Goal: Transaction & Acquisition: Purchase product/service

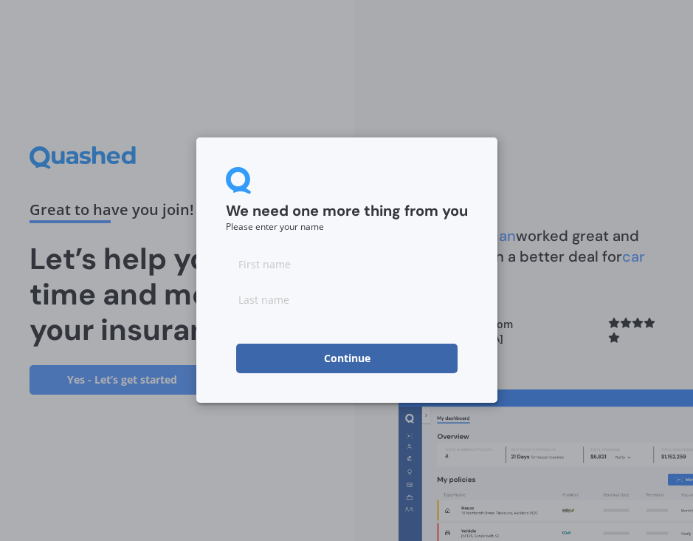
click at [346, 261] on input at bounding box center [347, 264] width 242 height 30
type input "[PERSON_NAME]"
click at [270, 301] on input at bounding box center [347, 299] width 242 height 30
type input "Boyle"
click at [322, 247] on form "We need one more thing from you Please enter your name Maria Boyle Continue" at bounding box center [347, 270] width 242 height 206
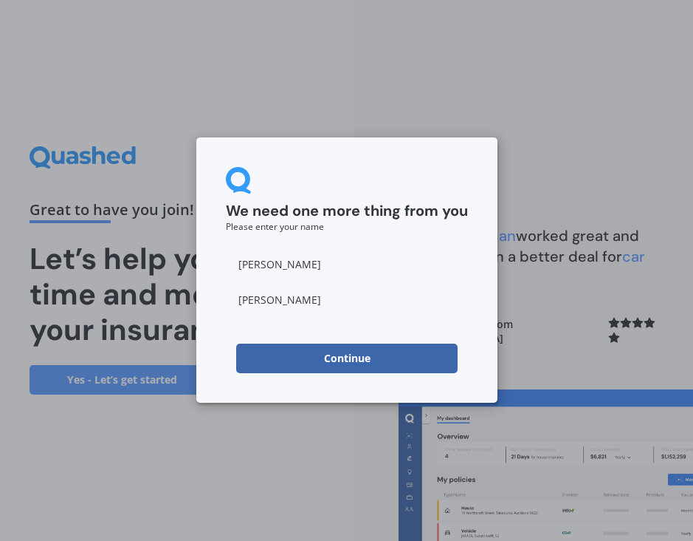
click at [323, 367] on button "Continue" at bounding box center [347, 358] width 222 height 30
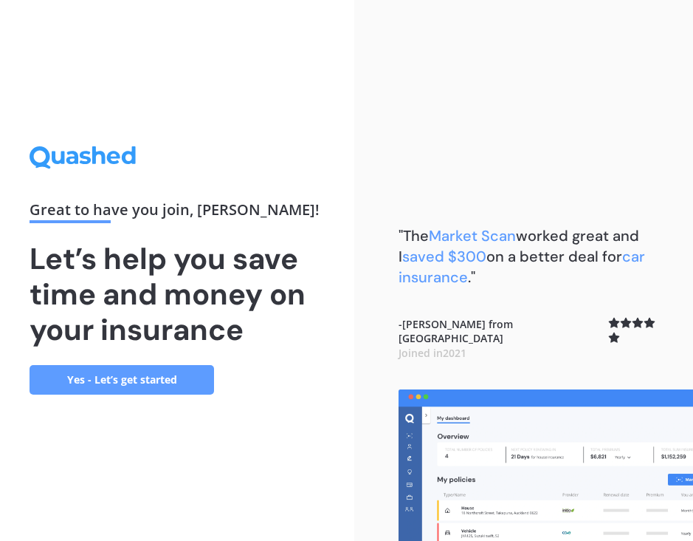
click at [125, 374] on link "Yes - Let’s get started" at bounding box center [122, 380] width 185 height 30
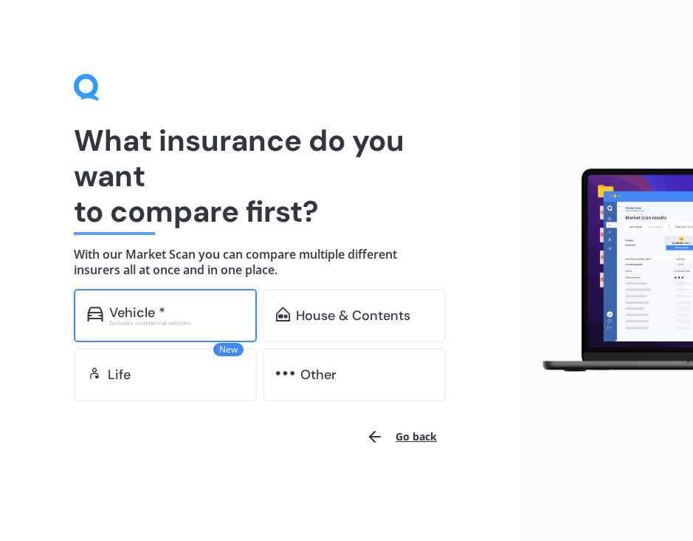
click at [174, 310] on div "Vehicle *" at bounding box center [176, 312] width 134 height 15
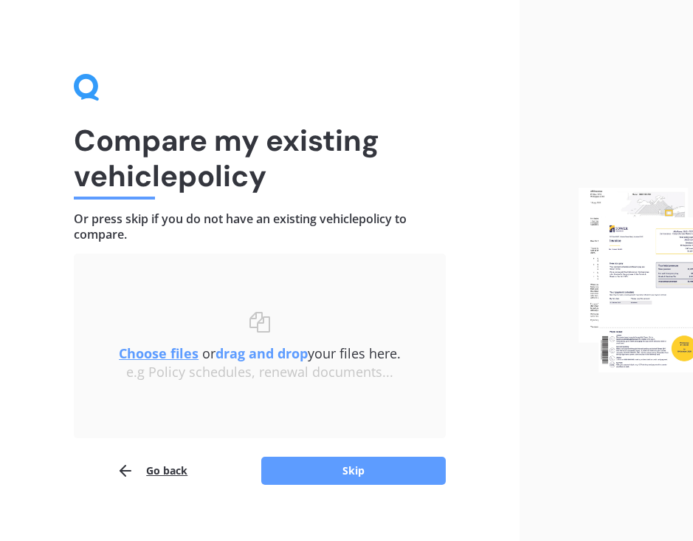
click at [178, 356] on u "Choose files" at bounding box center [159, 353] width 80 height 18
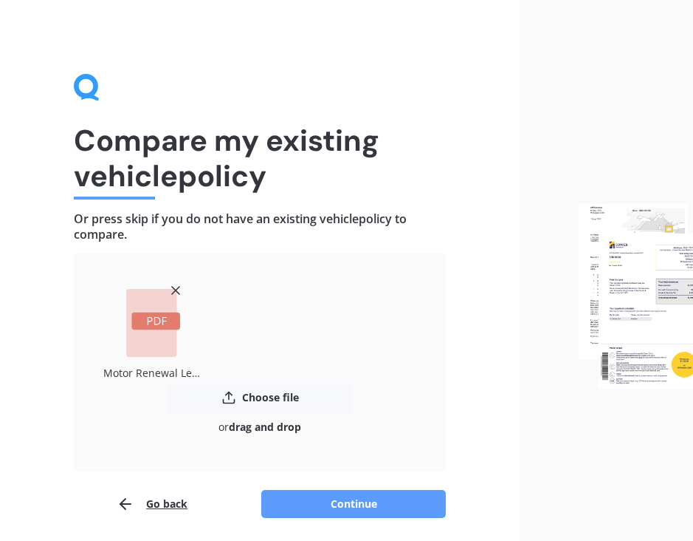
click at [343, 502] on button "Continue" at bounding box center [353, 504] width 185 height 28
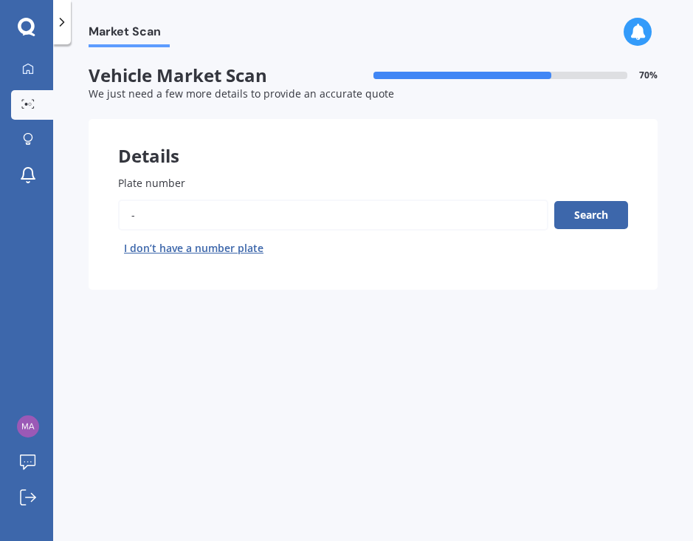
click at [270, 216] on input "Plate number" at bounding box center [333, 214] width 431 height 31
type input "mtq160"
click at [581, 205] on button "Search" at bounding box center [592, 215] width 74 height 28
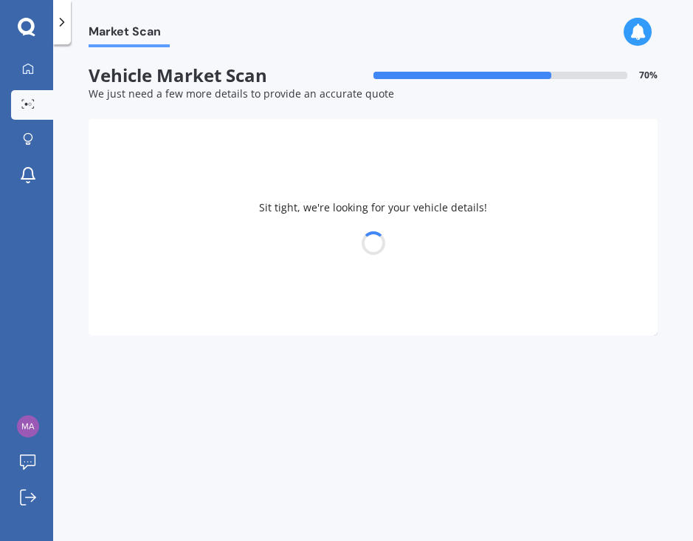
select select "LEXUS"
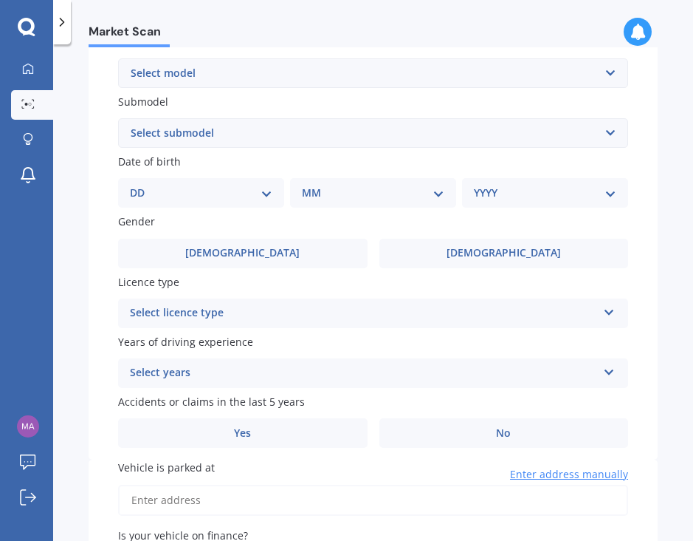
scroll to position [355, 0]
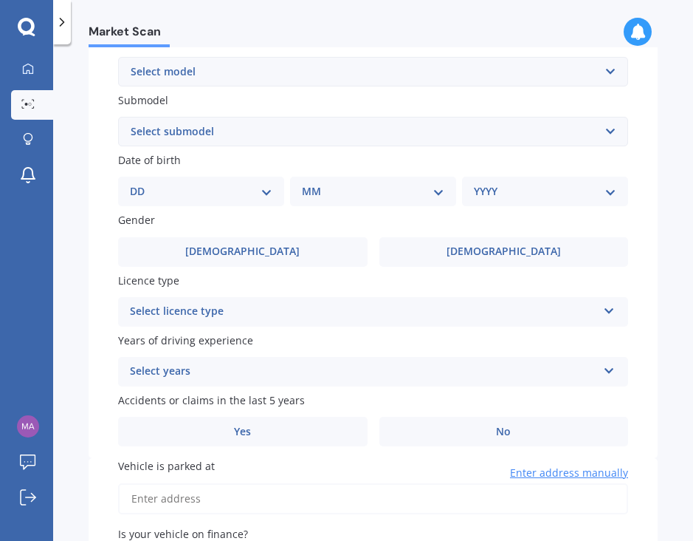
click at [264, 198] on select "DD 01 02 03 04 05 06 07 08 09 10 11 12 13 14 15 16 17 18 19 20 21 22 23 24 25 2…" at bounding box center [201, 191] width 143 height 16
select select "17"
click at [142, 185] on select "DD 01 02 03 04 05 06 07 08 09 10 11 12 13 14 15 16 17 18 19 20 21 22 23 24 25 2…" at bounding box center [201, 191] width 143 height 16
click at [425, 192] on select "MM 01 02 03 04 05 06 07 08 09 10 11 12" at bounding box center [376, 191] width 137 height 16
select select "11"
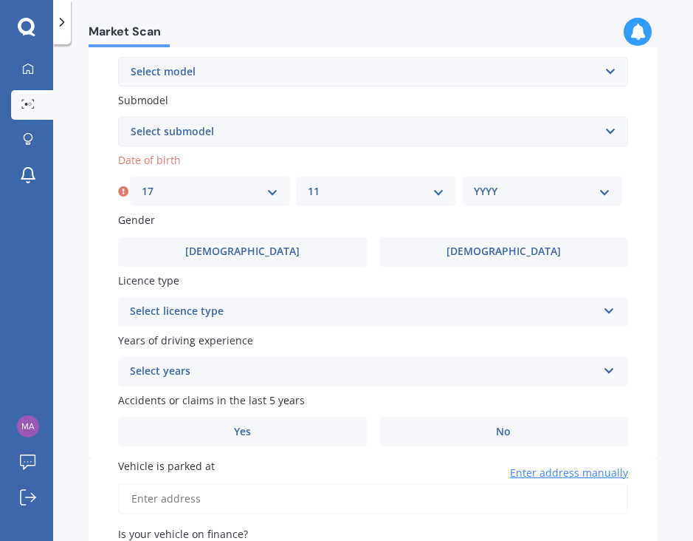
click at [308, 185] on select "MM 01 02 03 04 05 06 07 08 09 10 11 12" at bounding box center [376, 191] width 137 height 16
click at [595, 188] on select "YYYY 2025 2024 2023 2022 2021 2020 2019 2018 2017 2016 2015 2014 2013 2012 2011…" at bounding box center [542, 191] width 137 height 16
select select "1979"
click at [474, 185] on select "YYYY 2025 2024 2023 2022 2021 2020 2019 2018 2017 2016 2015 2014 2013 2012 2011…" at bounding box center [542, 191] width 137 height 16
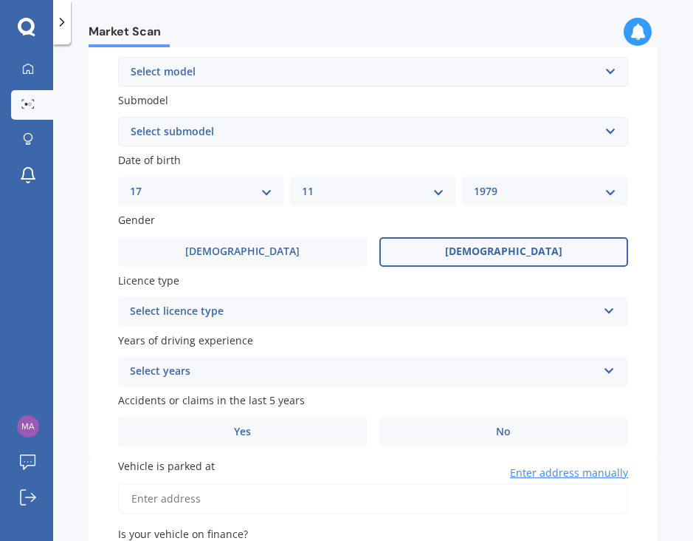
click at [483, 245] on label "Female" at bounding box center [505, 252] width 250 height 30
click at [0, 0] on input "Female" at bounding box center [0, 0] width 0 height 0
click at [297, 312] on div "Select licence type" at bounding box center [364, 312] width 468 height 18
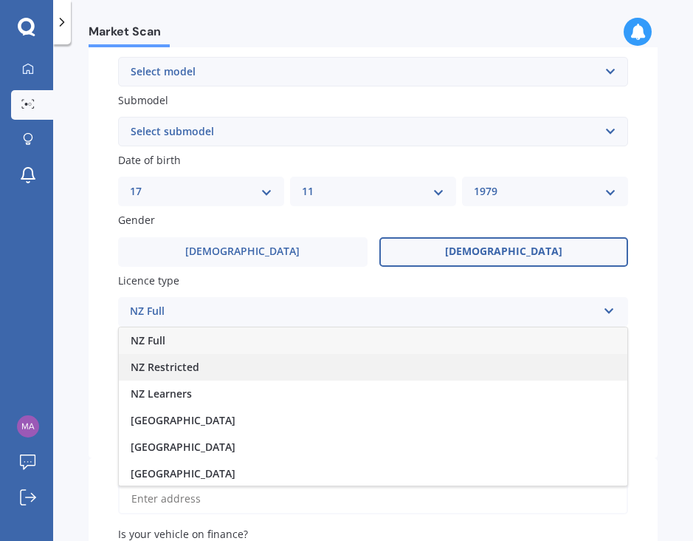
click at [281, 364] on div "NZ Restricted" at bounding box center [373, 367] width 509 height 27
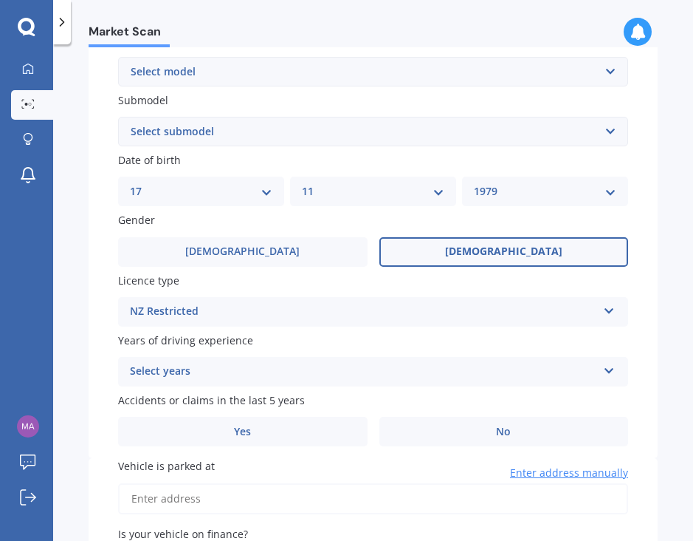
click at [230, 370] on div "Select years" at bounding box center [364, 372] width 468 height 18
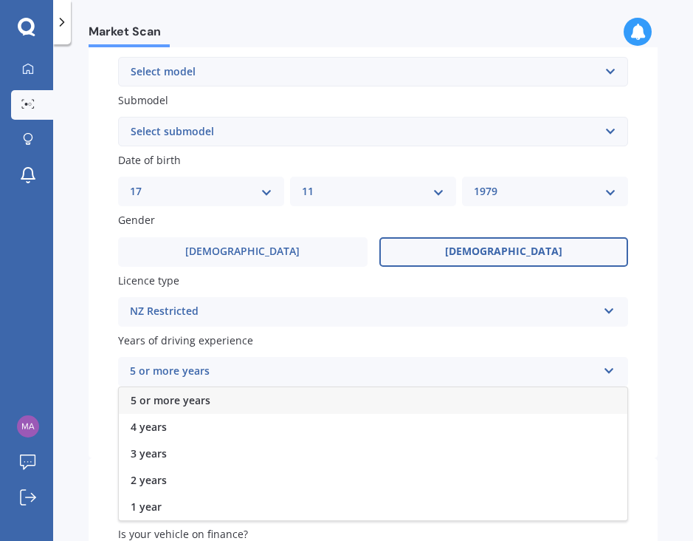
click at [218, 403] on div "5 or more years" at bounding box center [373, 400] width 509 height 27
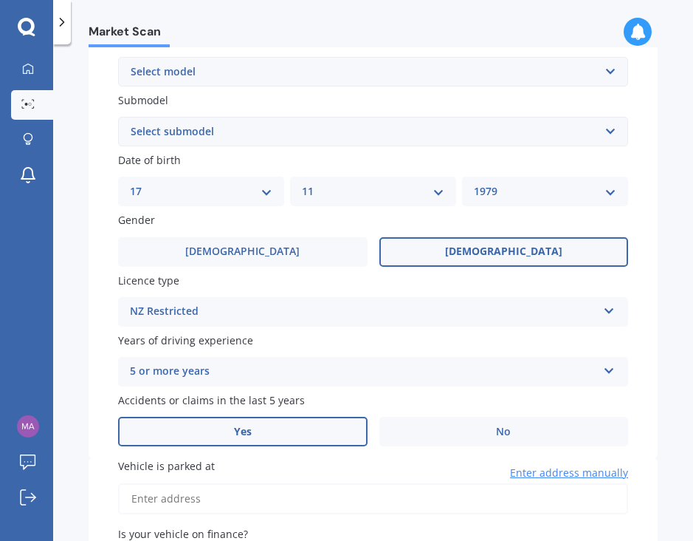
click at [263, 435] on label "Yes" at bounding box center [243, 432] width 250 height 30
click at [0, 0] on input "Yes" at bounding box center [0, 0] width 0 height 0
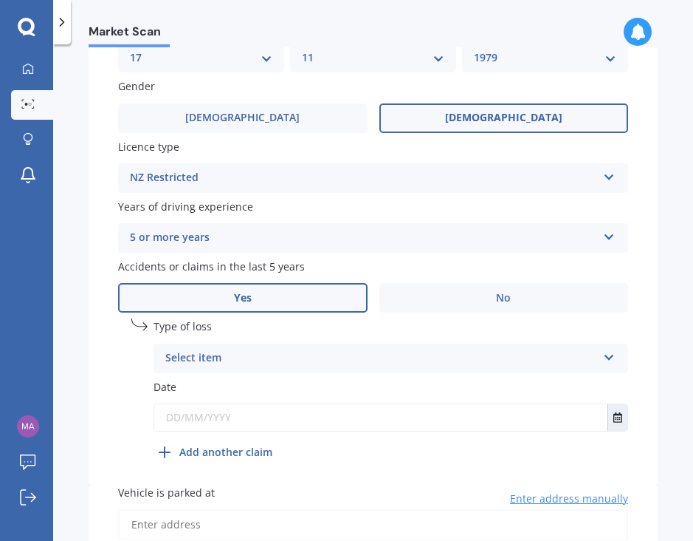
scroll to position [580, 0]
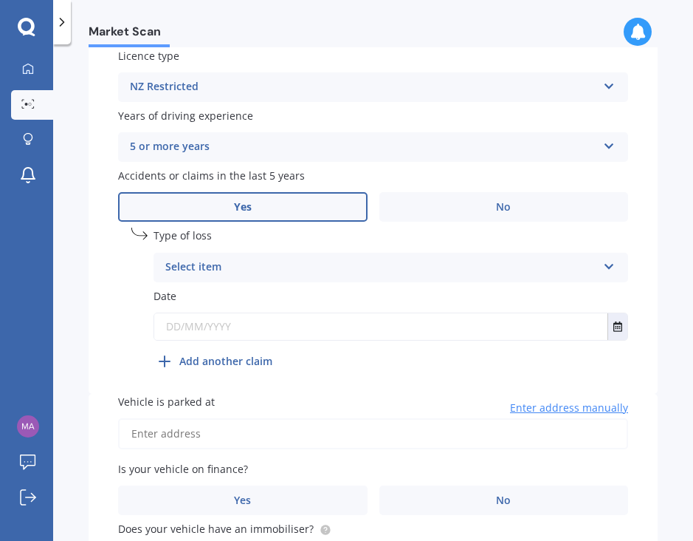
click at [252, 267] on div "Select item" at bounding box center [381, 267] width 432 height 18
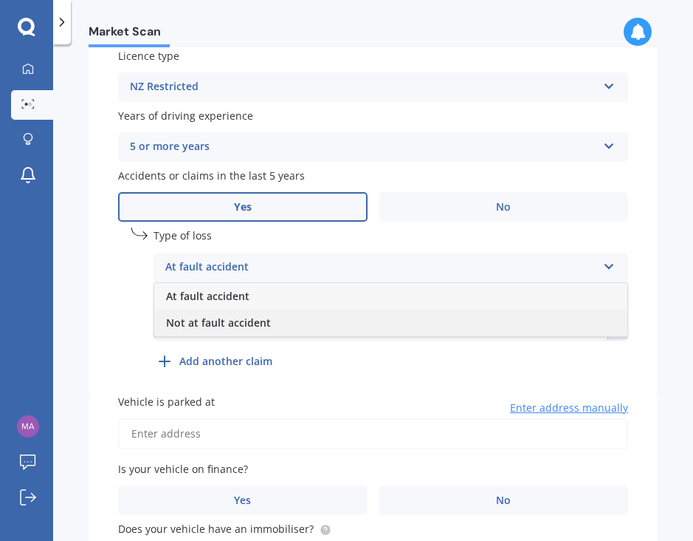
click at [248, 323] on span "Not at fault accident" at bounding box center [218, 322] width 105 height 14
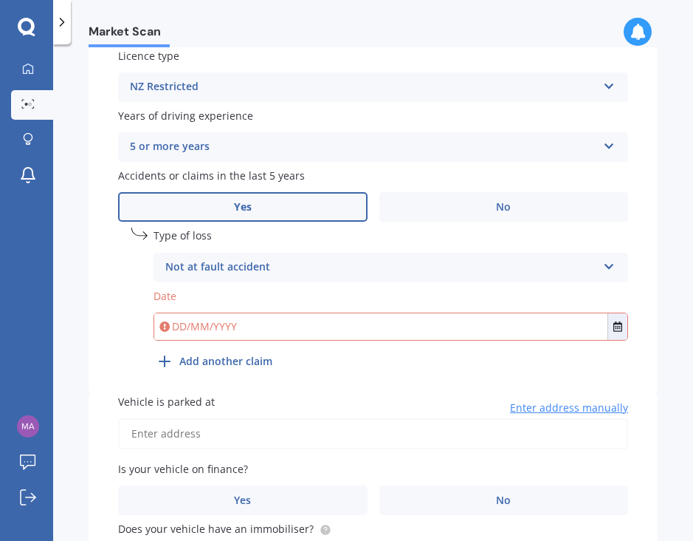
click at [240, 329] on input "text" at bounding box center [380, 326] width 453 height 27
type input "1"
type input "10/10/2023"
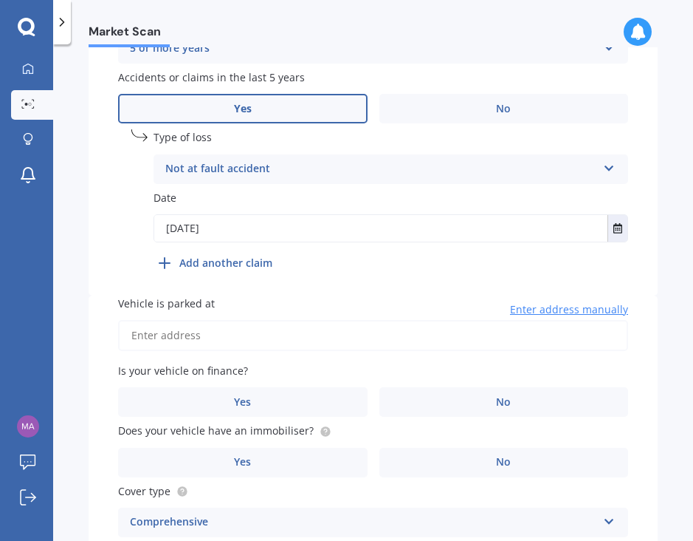
scroll to position [693, 0]
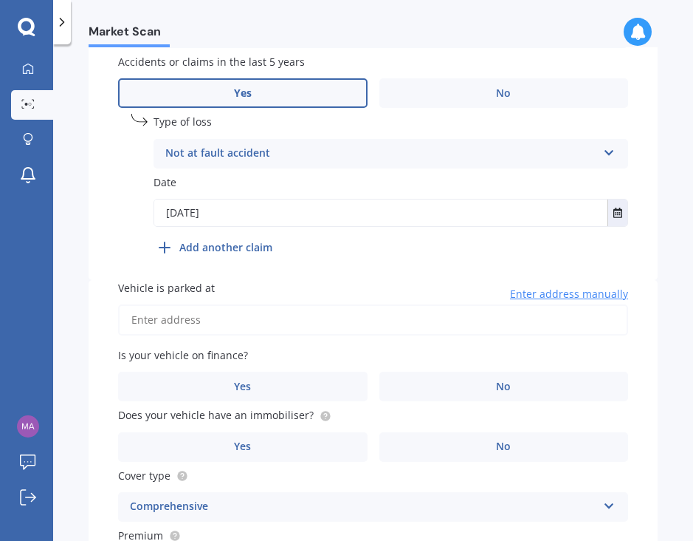
click at [153, 326] on input "Vehicle is parked at" at bounding box center [373, 319] width 510 height 31
type input "20 Albemarle Road, Northland, Wellington 6012"
click at [533, 391] on label "No" at bounding box center [505, 386] width 250 height 30
click at [0, 0] on input "No" at bounding box center [0, 0] width 0 height 0
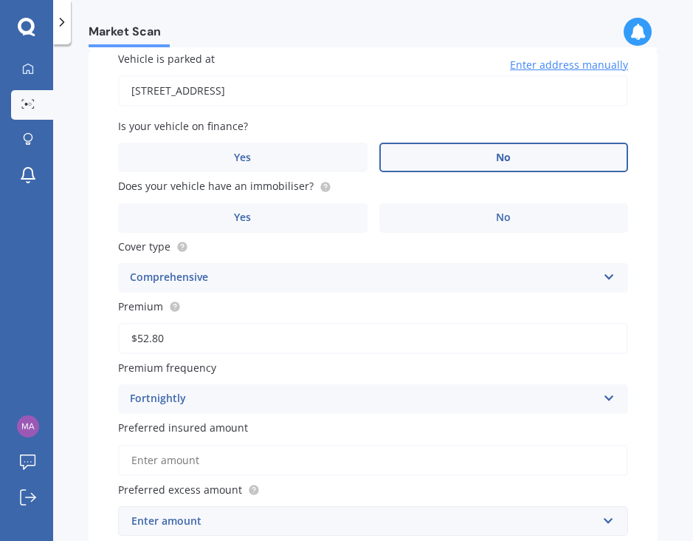
scroll to position [924, 0]
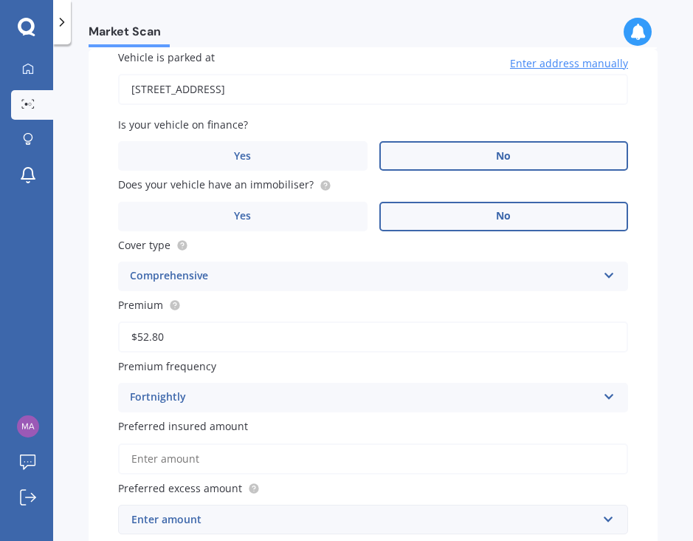
click at [497, 219] on span "No" at bounding box center [503, 216] width 15 height 13
click at [0, 0] on input "No" at bounding box center [0, 0] width 0 height 0
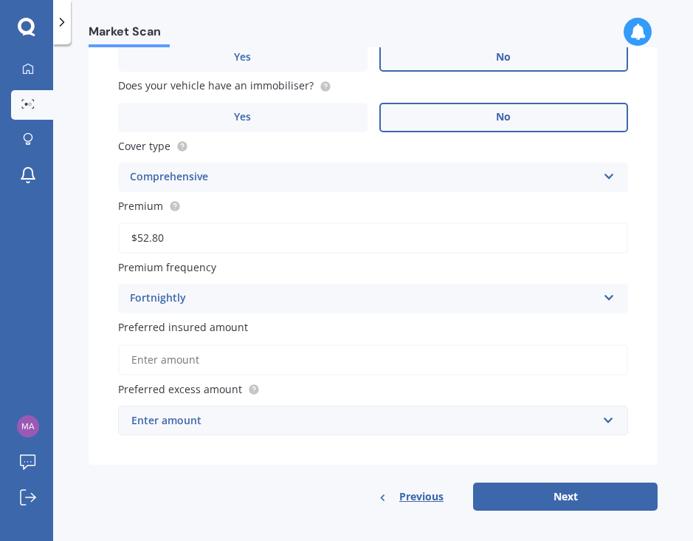
scroll to position [1038, 0]
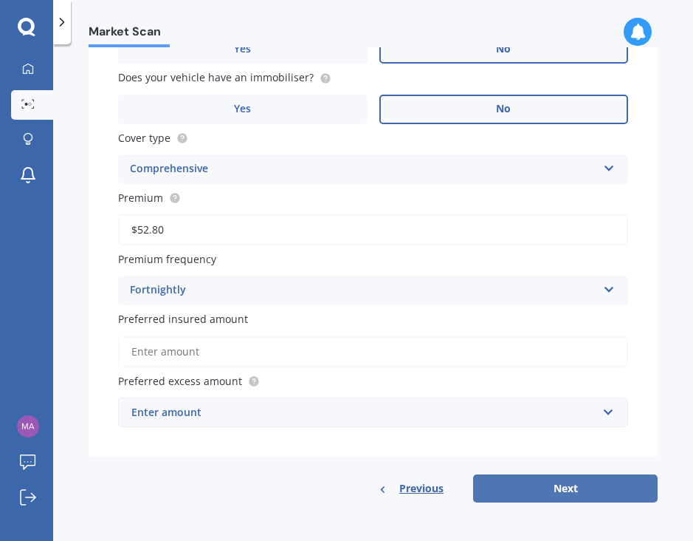
click at [566, 484] on button "Next" at bounding box center [565, 488] width 185 height 28
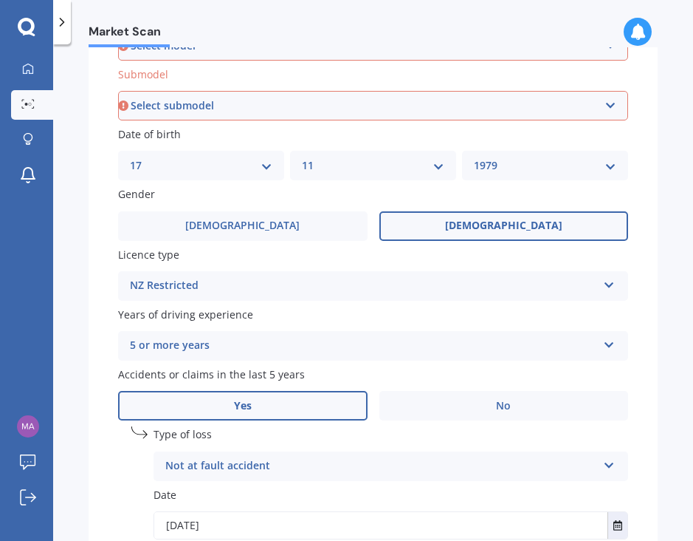
scroll to position [341, 0]
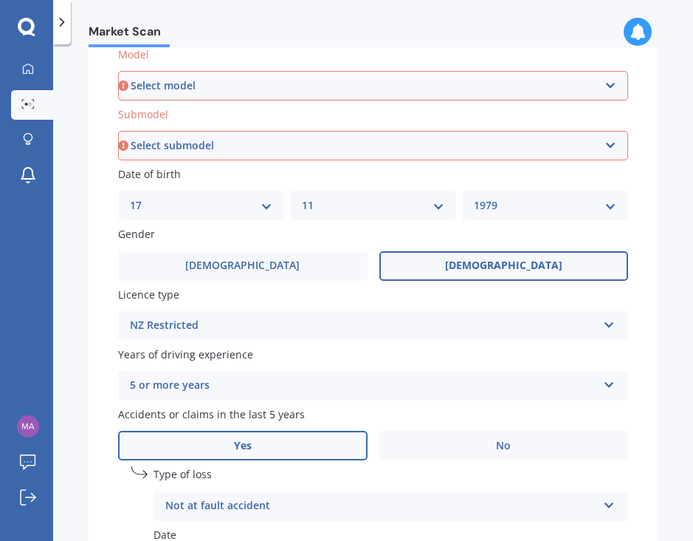
click at [347, 91] on select "Select model AS 460 CT 200 ES 300 ES 350 GS 250 GS 300 GS 350 GS 430 GS 450 GS …" at bounding box center [373, 86] width 510 height 30
select select "IS 350"
click at [118, 72] on select "Select model AS 460 CT 200 ES 300 ES 350 GS 250 GS 300 GS 350 GS 430 GS 450 GS …" at bounding box center [373, 86] width 510 height 30
click at [227, 147] on select "Select submodel (All)" at bounding box center [373, 146] width 510 height 30
select select "(ALL)"
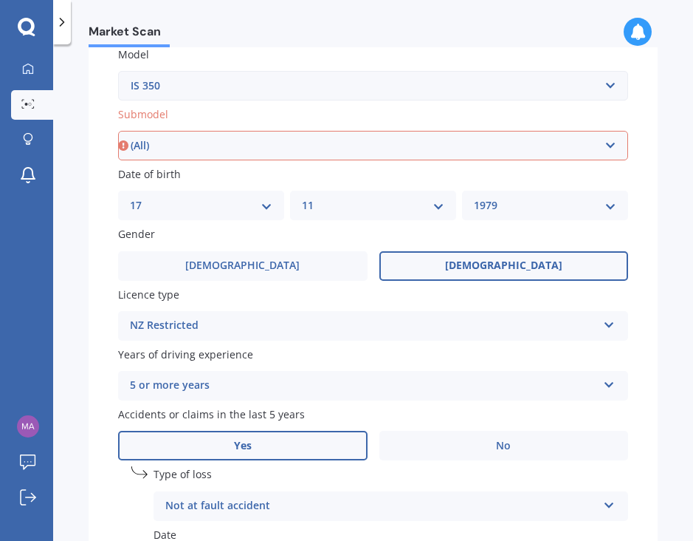
click at [118, 132] on select "Select submodel (All)" at bounding box center [373, 146] width 510 height 30
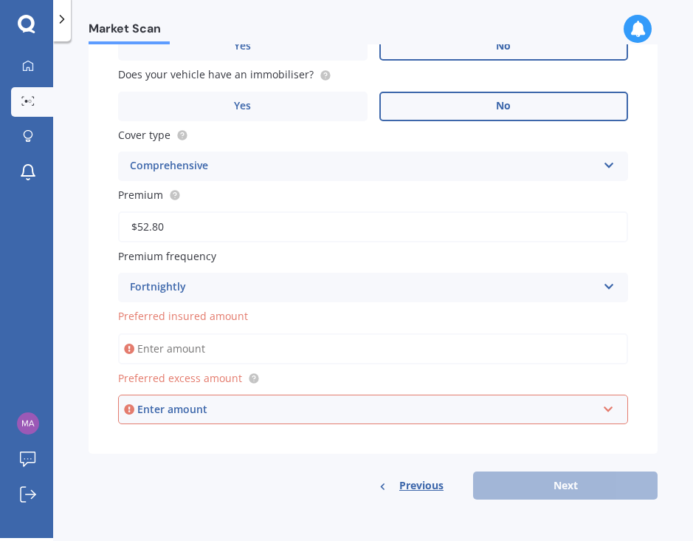
scroll to position [1036, 0]
click at [282, 346] on input "Preferred insured amount" at bounding box center [373, 348] width 510 height 31
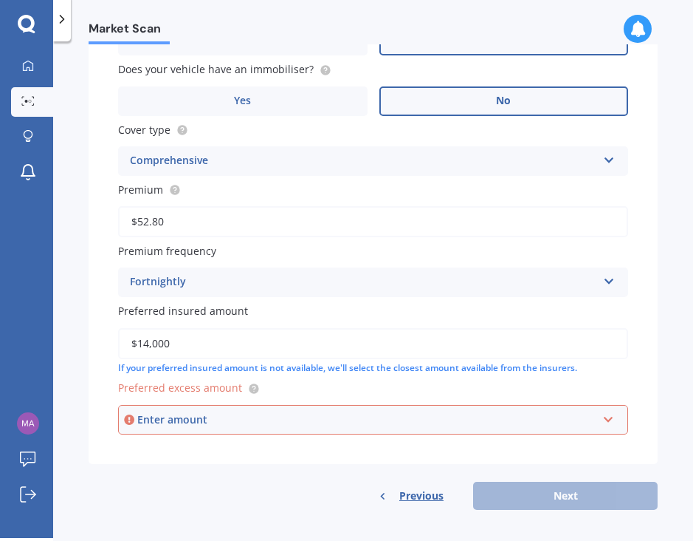
type input "$14,000"
click at [265, 421] on div "Enter amount" at bounding box center [367, 419] width 460 height 16
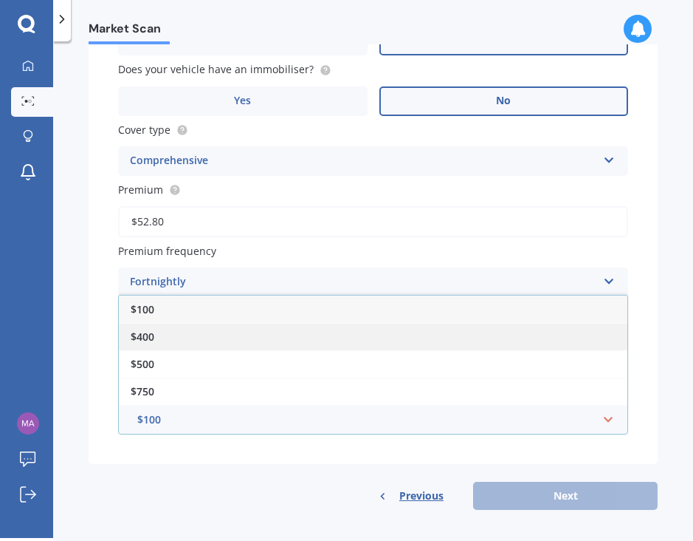
click at [223, 340] on div "$400" at bounding box center [373, 336] width 509 height 27
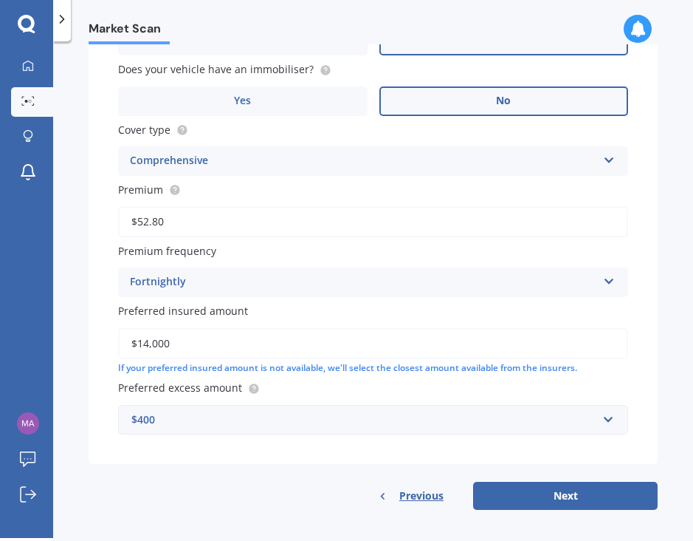
click at [641, 418] on div "Vehicle is parked at 20 Albemarle Road, Northland, Wellington 6012 Enter addres…" at bounding box center [373, 199] width 569 height 530
click at [566, 504] on button "Next" at bounding box center [565, 496] width 185 height 28
select select "17"
select select "11"
select select "1979"
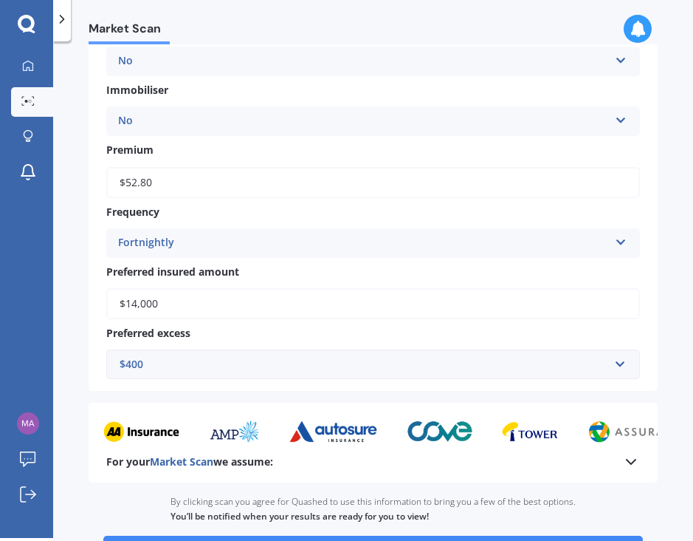
scroll to position [742, 0]
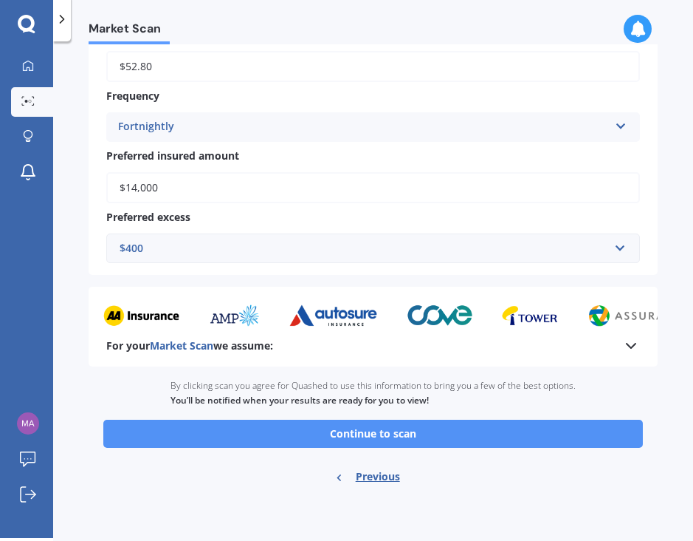
click at [309, 445] on button "Continue to scan" at bounding box center [373, 433] width 540 height 28
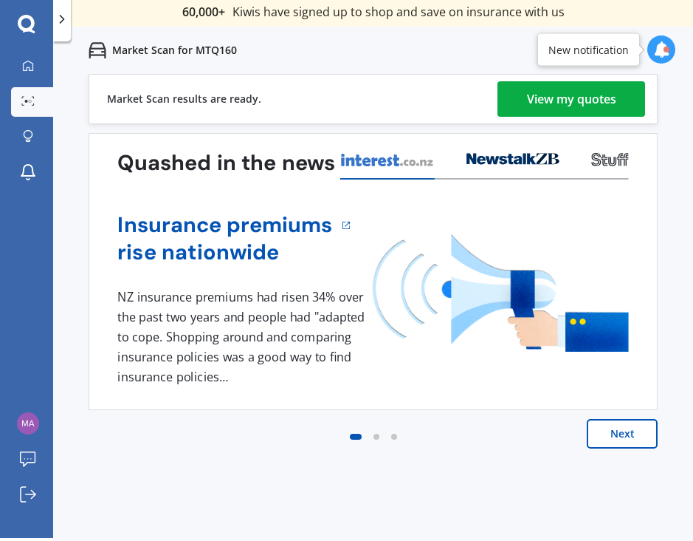
click at [547, 108] on div "View my quotes" at bounding box center [571, 98] width 89 height 35
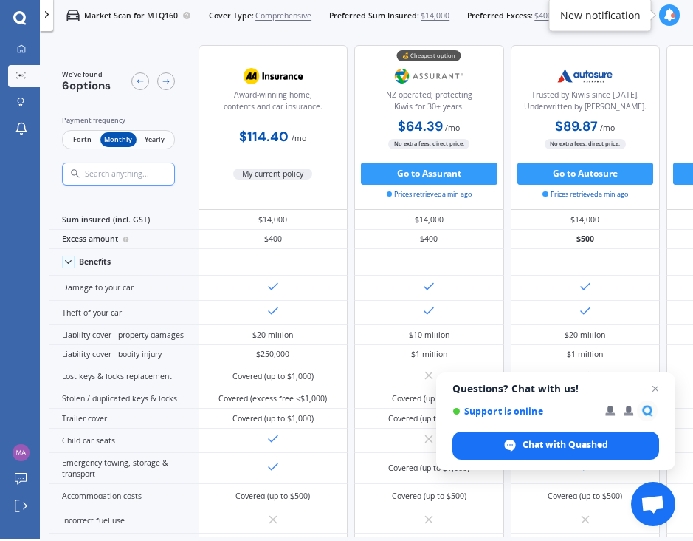
click at [80, 137] on span "Fortn" at bounding box center [82, 139] width 36 height 15
